Goal: Check status: Check status

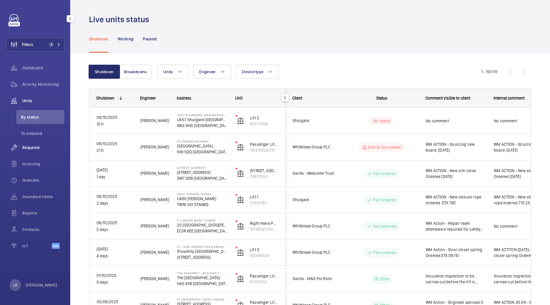
click at [39, 153] on div "Requests" at bounding box center [35, 147] width 59 height 14
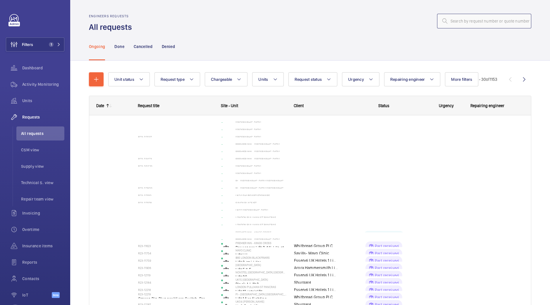
click at [495, 15] on input "text" at bounding box center [484, 21] width 94 height 15
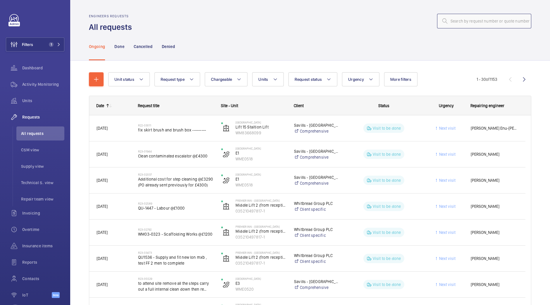
paste input "R25-12839"
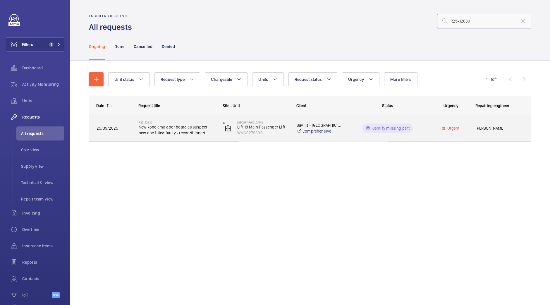
type input "R25-12839"
click at [162, 133] on span "New kone amd door board as suspect new one fitted faulty - reconditioned" at bounding box center [177, 130] width 77 height 12
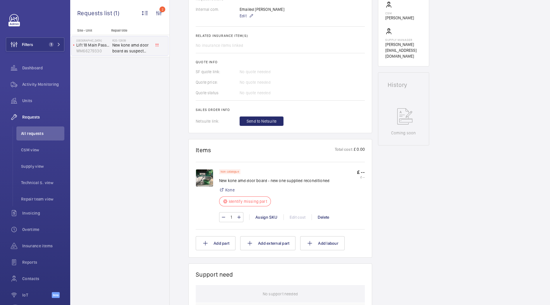
scroll to position [215, 0]
click at [208, 171] on img at bounding box center [205, 177] width 18 height 18
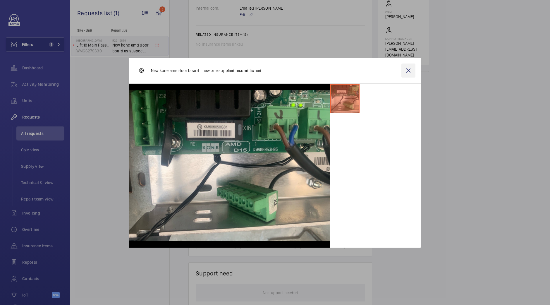
click at [407, 69] on wm-front-icon-button at bounding box center [408, 70] width 14 height 14
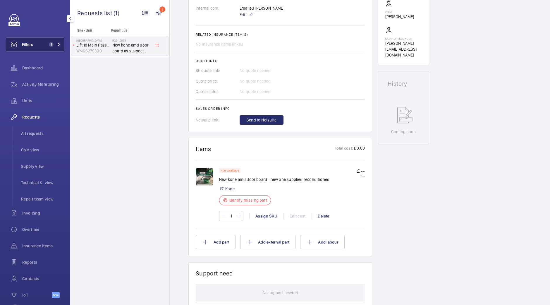
click at [40, 45] on button "Filters 1" at bounding box center [35, 44] width 59 height 14
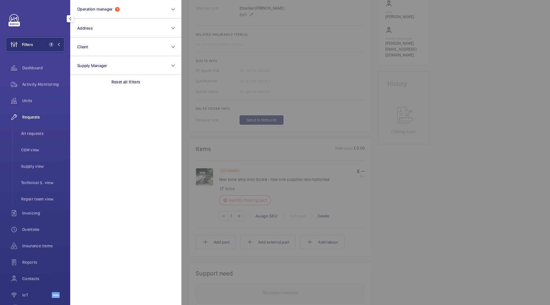
click at [217, 51] on div at bounding box center [456, 152] width 550 height 305
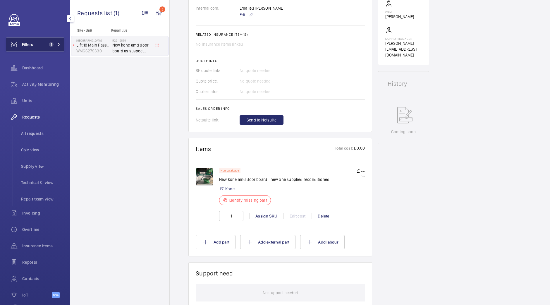
click at [56, 49] on button "Filters 1" at bounding box center [35, 44] width 59 height 14
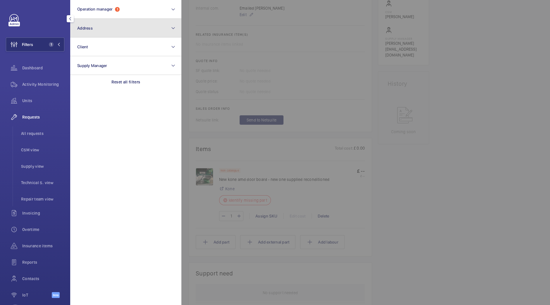
click at [116, 31] on button "Address" at bounding box center [125, 28] width 111 height 19
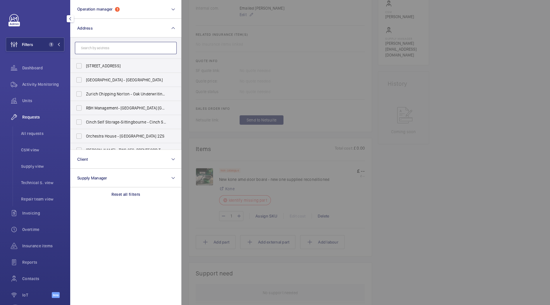
click at [134, 44] on input "text" at bounding box center [126, 48] width 102 height 12
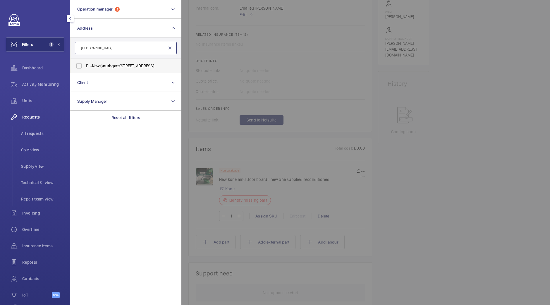
type input "New southgate"
click at [137, 63] on span "PI - New Southgate - Ladderswood Way, Arnos Grove, LONDON N11 1FH" at bounding box center [126, 66] width 80 height 6
click at [85, 63] on input "PI - New Southgate - Ladderswood Way, Arnos Grove, LONDON N11 1FH" at bounding box center [79, 66] width 12 height 12
checkbox input "true"
click at [47, 134] on span "All requests" at bounding box center [42, 134] width 43 height 6
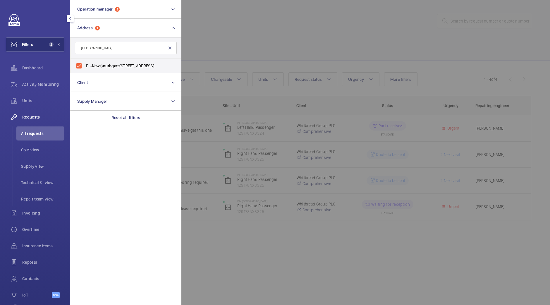
click at [319, 111] on div at bounding box center [456, 152] width 550 height 305
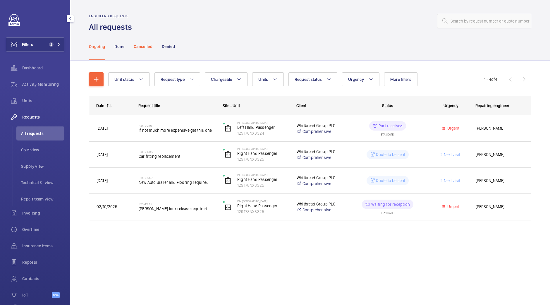
click at [143, 47] on p "Cancelled" at bounding box center [143, 47] width 19 height 6
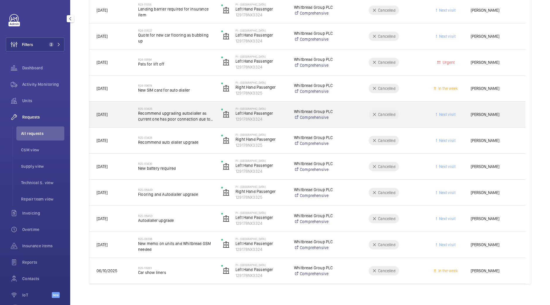
scroll to position [151, 0]
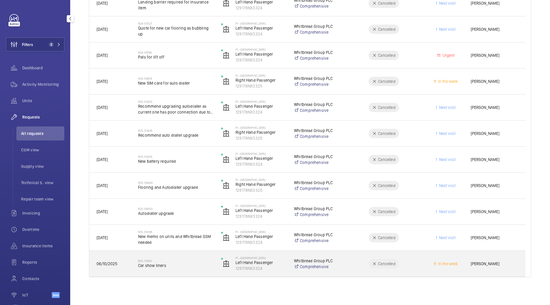
click at [170, 257] on div "R25-13283 Car show liners" at bounding box center [175, 263] width 75 height 17
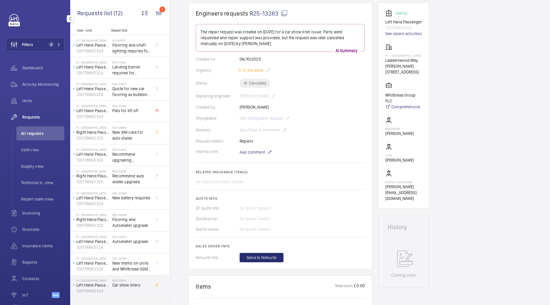
scroll to position [54, 0]
click at [282, 16] on mat-icon at bounding box center [284, 13] width 7 height 7
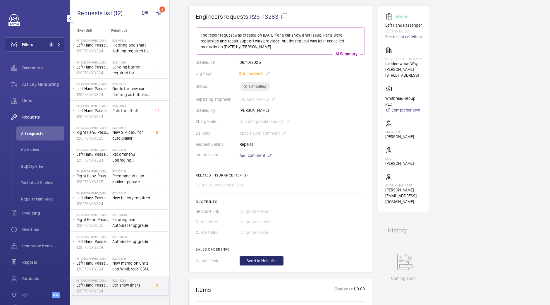
scroll to position [0, 0]
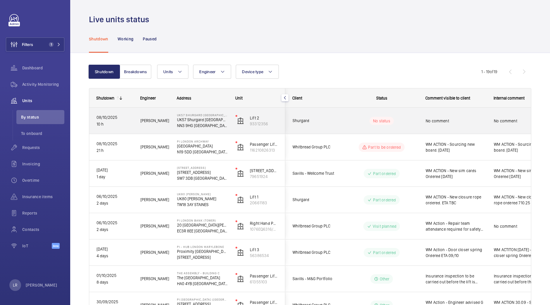
click at [329, 130] on div "Shurgard" at bounding box center [312, 120] width 52 height 18
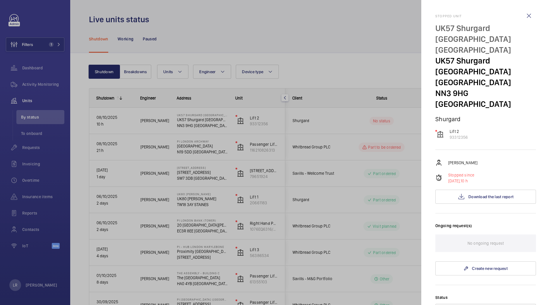
click at [329, 130] on div at bounding box center [275, 152] width 550 height 305
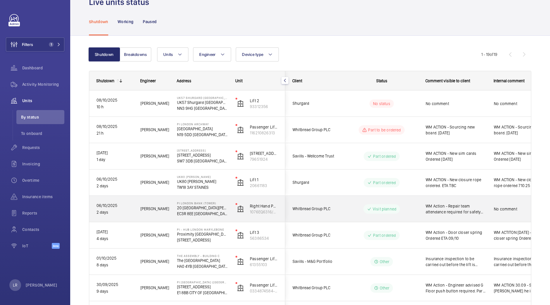
scroll to position [19, 0]
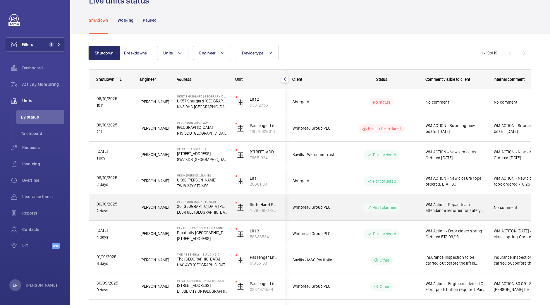
click at [324, 211] on div "Whitbread Group PLC" at bounding box center [312, 207] width 52 height 18
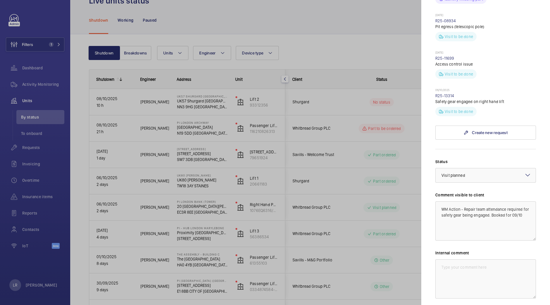
scroll to position [366, 0]
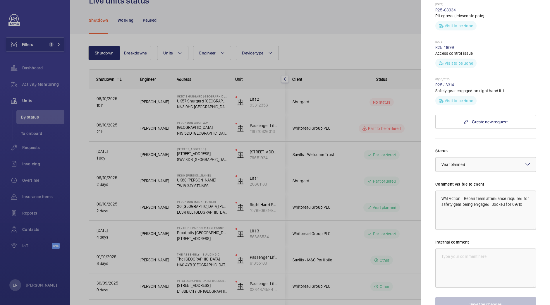
click at [379, 162] on div at bounding box center [275, 152] width 550 height 305
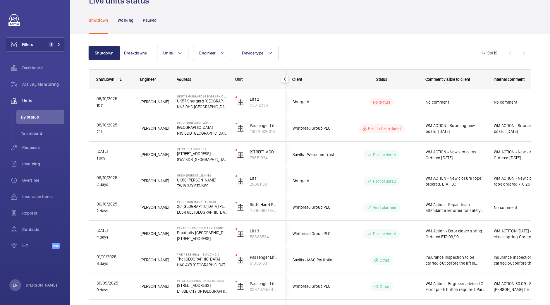
scroll to position [0, 0]
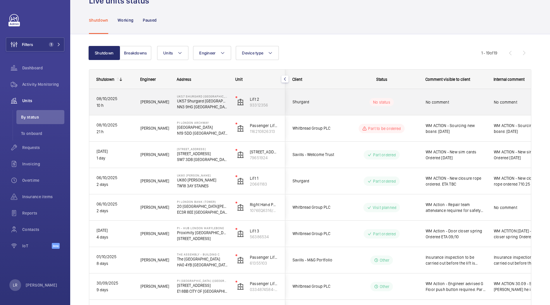
click at [351, 114] on div "No status" at bounding box center [378, 102] width 80 height 26
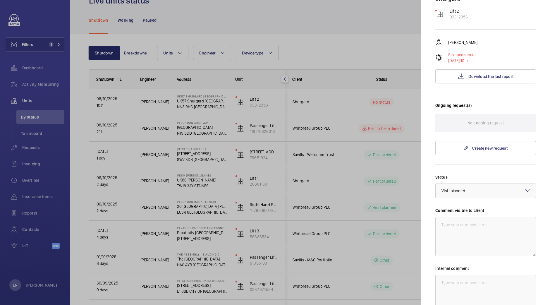
scroll to position [98, 0]
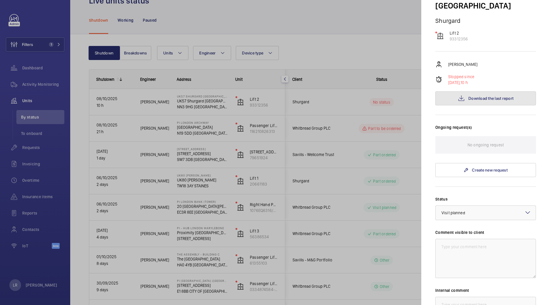
click at [482, 91] on button "Download the last report" at bounding box center [485, 98] width 101 height 14
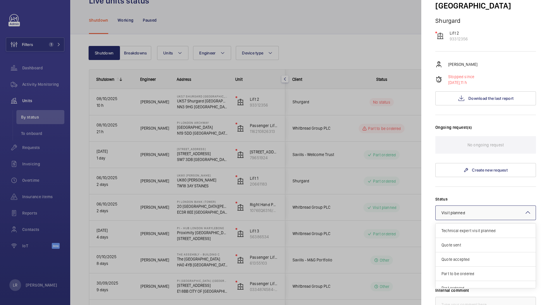
scroll to position [50, 0]
click at [506, 206] on div at bounding box center [486, 213] width 100 height 14
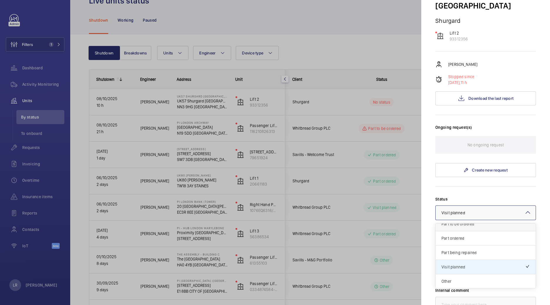
click at [468, 217] on div "Part to be ordered" at bounding box center [486, 224] width 100 height 14
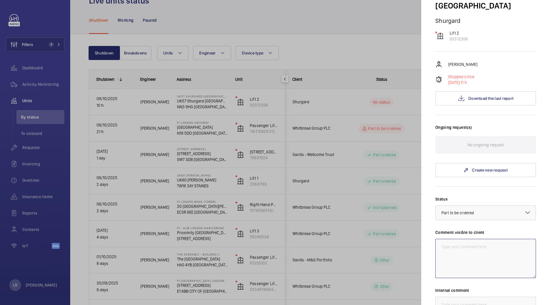
click at [464, 239] on textarea at bounding box center [485, 258] width 101 height 39
drag, startPoint x: 461, startPoint y: 202, endPoint x: 437, endPoint y: 206, distance: 24.3
click at [437, 239] on textarea "WM ACTION - Sourcing parts [DATE]" at bounding box center [485, 258] width 101 height 39
click at [483, 239] on textarea "WM ACTION - Sourcing parts [DATE]" at bounding box center [485, 258] width 101 height 39
drag, startPoint x: 528, startPoint y: 217, endPoint x: 431, endPoint y: 207, distance: 97.7
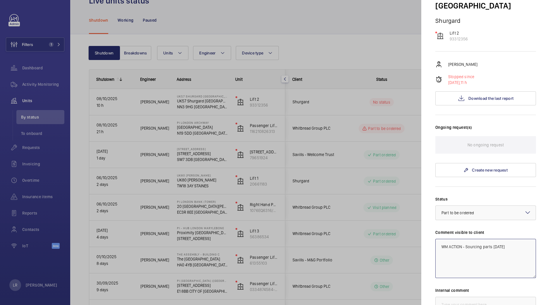
click at [431, 207] on mat-sidenav "Stopped unit UK57 Shurgard [GEOGRAPHIC_DATA] [GEOGRAPHIC_DATA] [GEOGRAPHIC_DATA…" at bounding box center [485, 152] width 129 height 305
type textarea "WM ACTION - Sourcing parts [DATE]"
paste textarea "WM ACTION - Sourcing parts [DATE]"
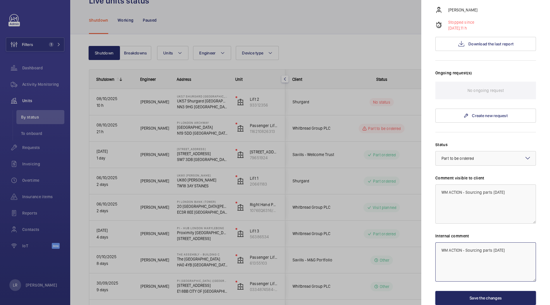
type textarea "WM ACTION - Sourcing parts [DATE]"
click at [489, 291] on button "Save the changes" at bounding box center [485, 298] width 101 height 14
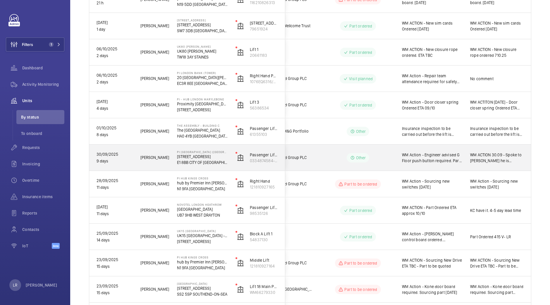
scroll to position [117, 0]
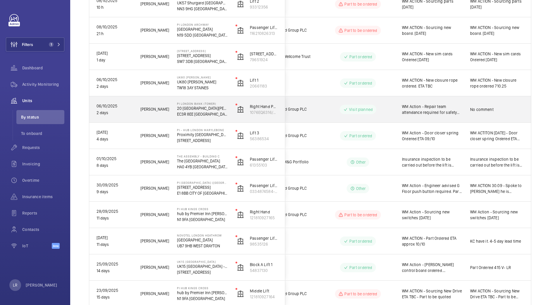
click at [314, 97] on div "Visit planned" at bounding box center [354, 109] width 80 height 26
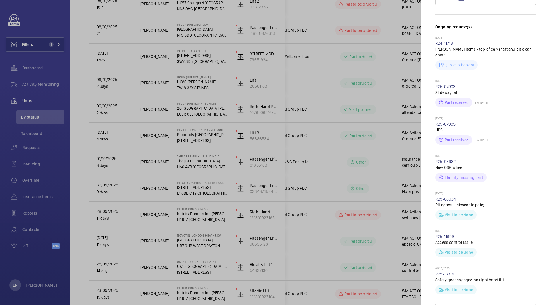
scroll to position [86, 0]
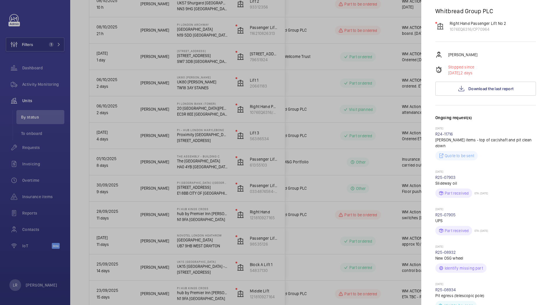
click at [408, 109] on div at bounding box center [275, 152] width 550 height 305
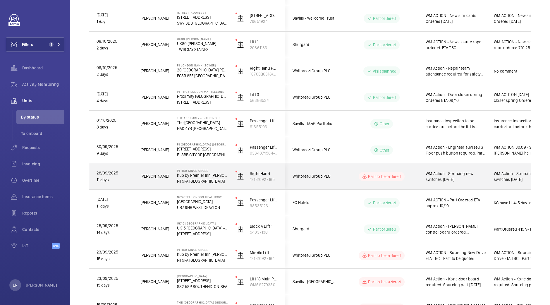
scroll to position [156, 0]
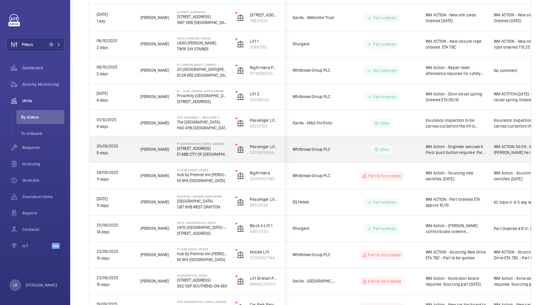
click at [344, 152] on div "Other" at bounding box center [378, 149] width 80 height 21
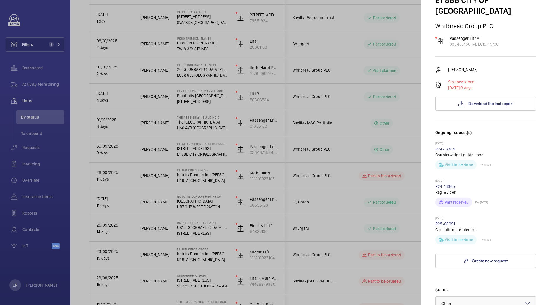
scroll to position [63, 0]
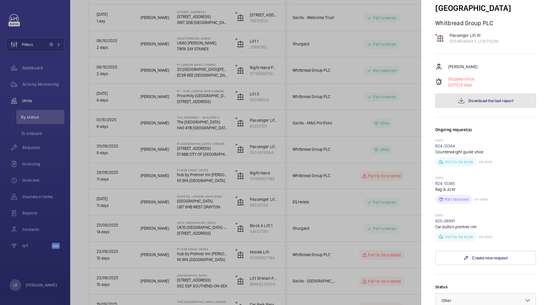
click at [504, 98] on span "Download the last report" at bounding box center [490, 100] width 45 height 5
click at [332, 81] on div at bounding box center [275, 152] width 550 height 305
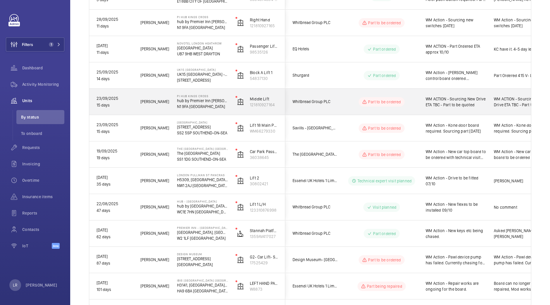
scroll to position [309, 0]
click at [347, 104] on wm-front-pills-cell "Part to be ordered" at bounding box center [381, 101] width 73 height 9
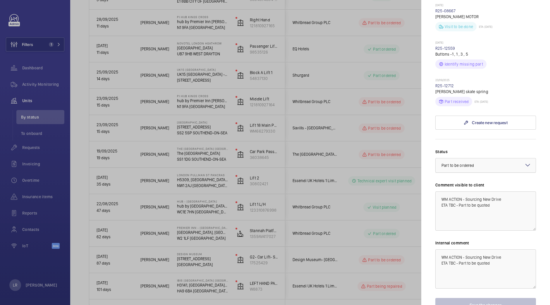
scroll to position [210, 0]
click at [374, 143] on div at bounding box center [275, 152] width 550 height 305
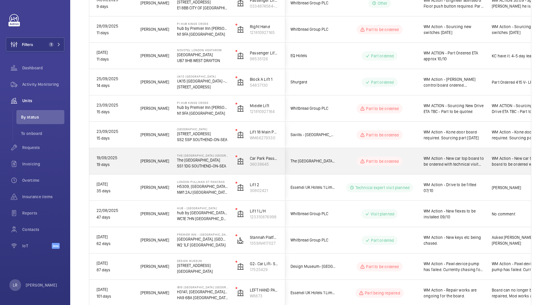
scroll to position [301, 0]
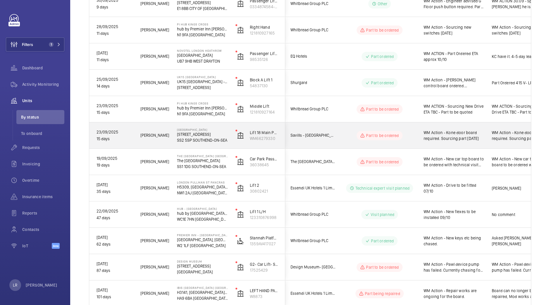
click at [414, 143] on div "Part to be ordered" at bounding box center [376, 135] width 80 height 21
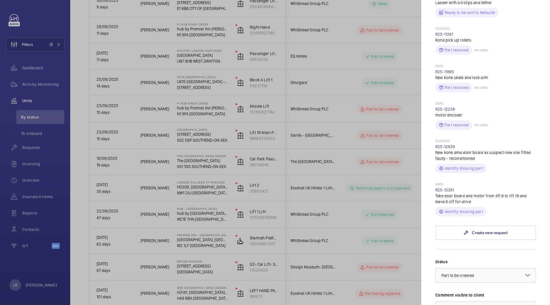
scroll to position [202, 0]
click at [448, 192] on link "R25-13381" at bounding box center [444, 189] width 19 height 5
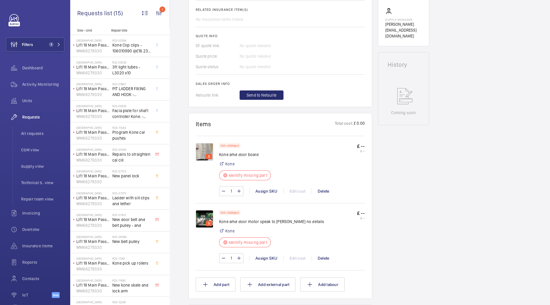
scroll to position [253, 0]
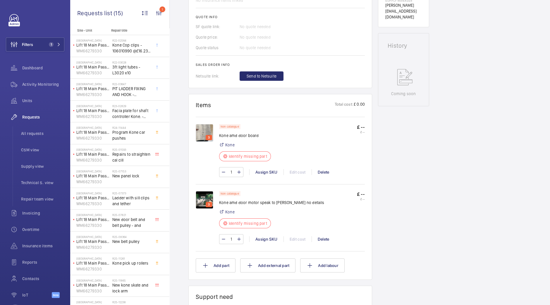
click at [206, 129] on img at bounding box center [205, 133] width 18 height 18
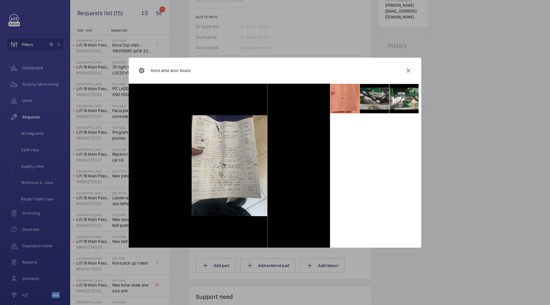
click at [369, 106] on li at bounding box center [374, 98] width 29 height 29
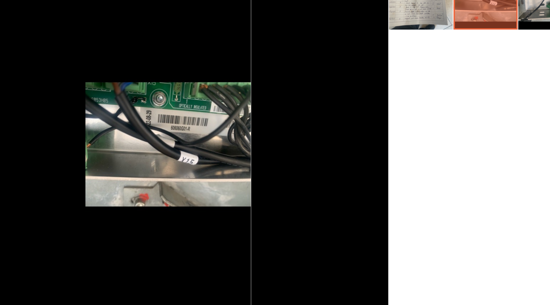
click at [395, 110] on li at bounding box center [403, 98] width 29 height 29
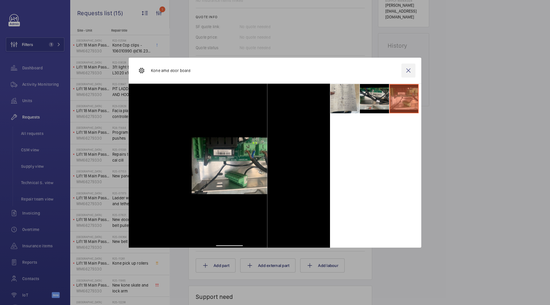
click at [407, 68] on wm-front-icon-button at bounding box center [408, 70] width 14 height 14
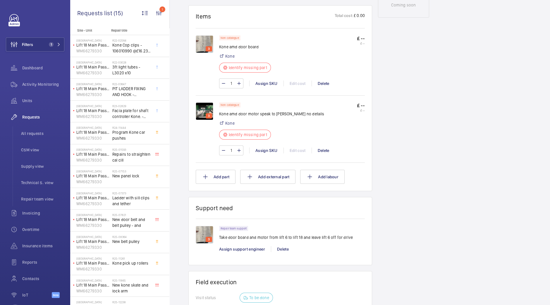
scroll to position [342, 0]
click at [209, 113] on p "3" at bounding box center [209, 114] width 4 height 5
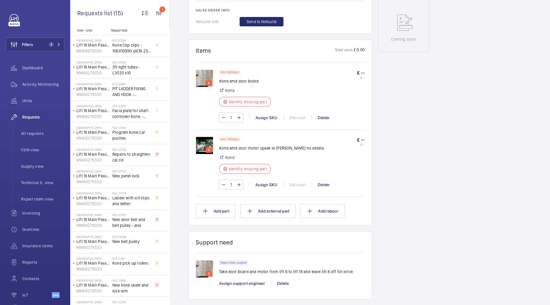
scroll to position [307, 0]
click at [207, 144] on img at bounding box center [205, 146] width 18 height 18
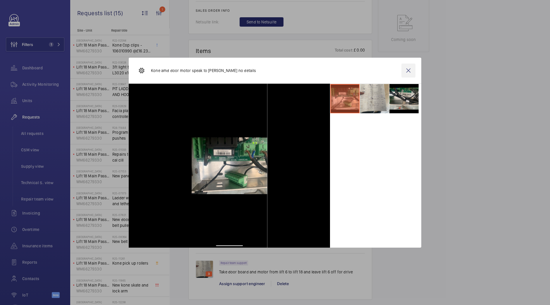
click at [407, 69] on wm-front-icon-button at bounding box center [408, 70] width 14 height 14
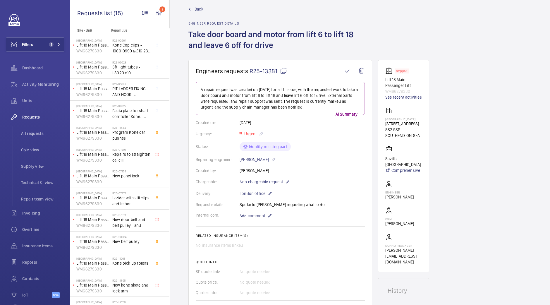
scroll to position [0, 0]
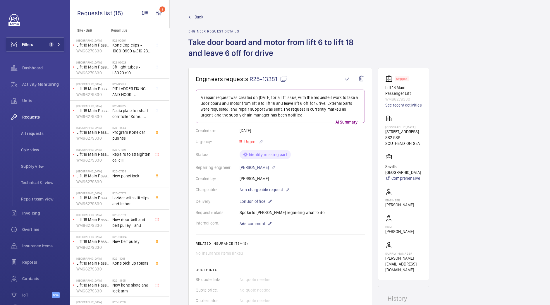
click at [198, 19] on span "Back" at bounding box center [199, 17] width 9 height 6
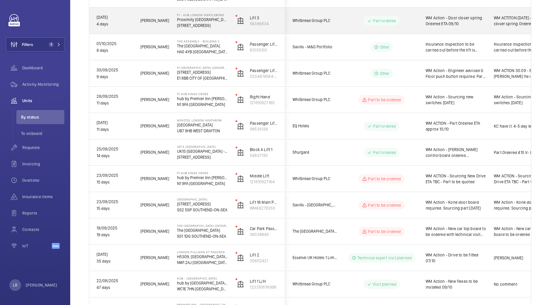
scroll to position [233, 0]
